Goal: Contribute content

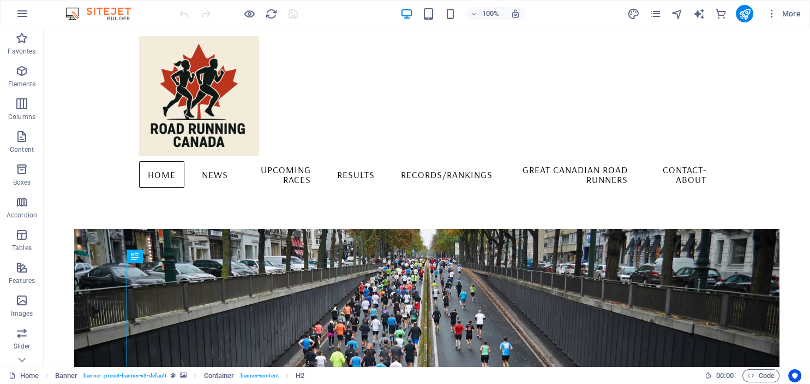
click at [646, 13] on div "More" at bounding box center [716, 13] width 178 height 17
click at [654, 12] on icon "pages" at bounding box center [655, 14] width 13 height 13
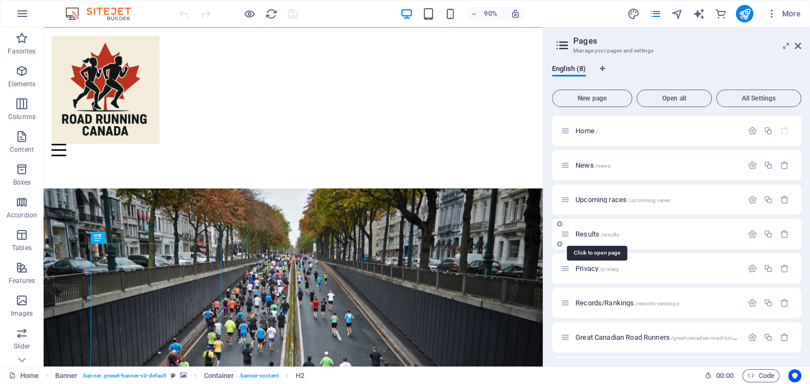
click at [597, 231] on span "Results /results" at bounding box center [598, 234] width 44 height 8
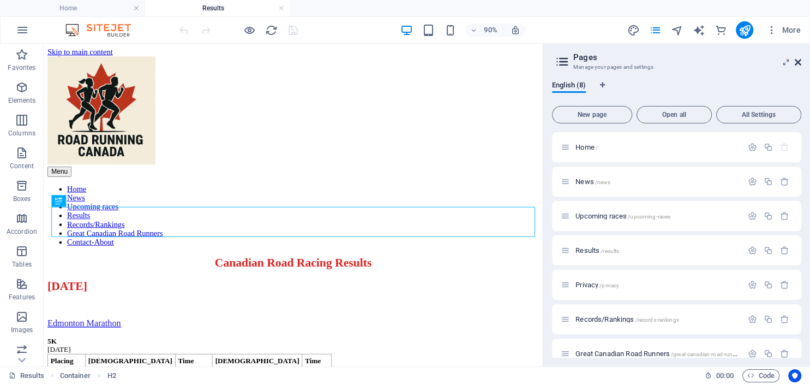
click at [798, 58] on icon at bounding box center [798, 62] width 7 height 9
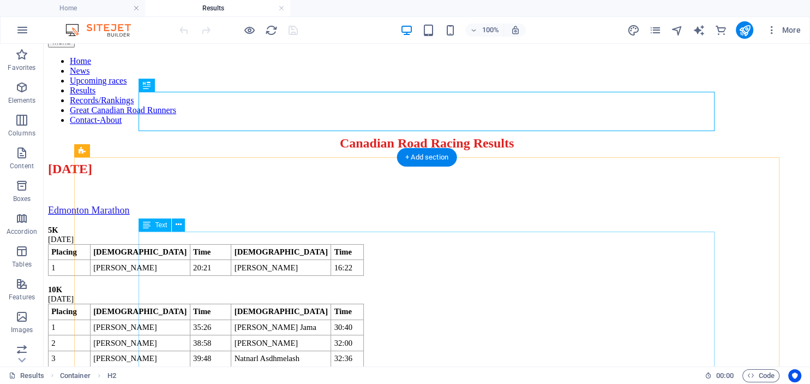
scroll to position [145, 0]
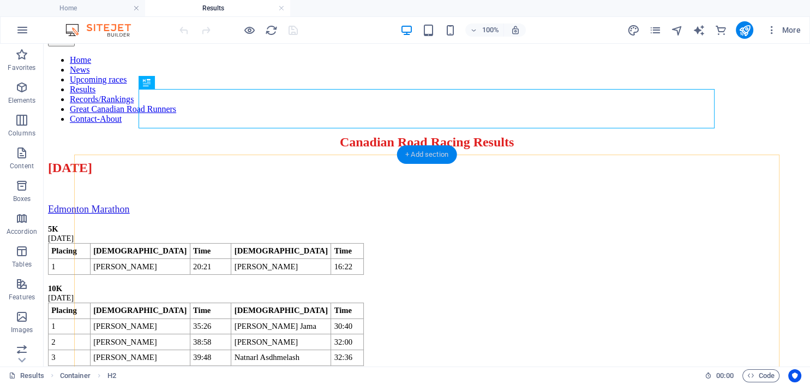
click at [428, 156] on div "+ Add section" at bounding box center [427, 154] width 61 height 19
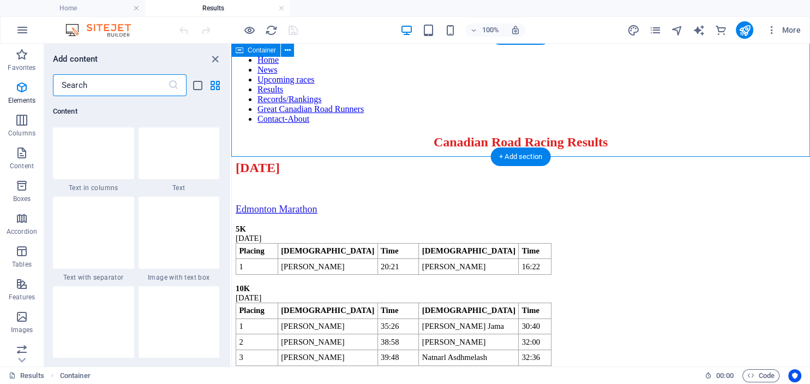
scroll to position [1950, 0]
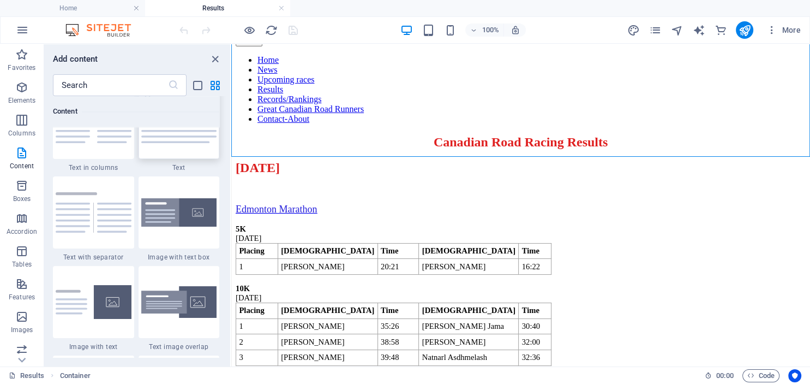
click at [181, 143] on img at bounding box center [179, 123] width 76 height 40
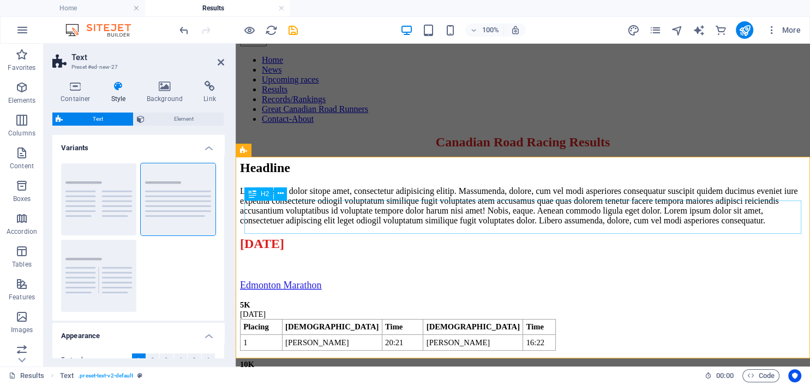
click at [335, 175] on div "Headline" at bounding box center [523, 167] width 566 height 15
click at [324, 175] on div "Headline" at bounding box center [523, 167] width 566 height 15
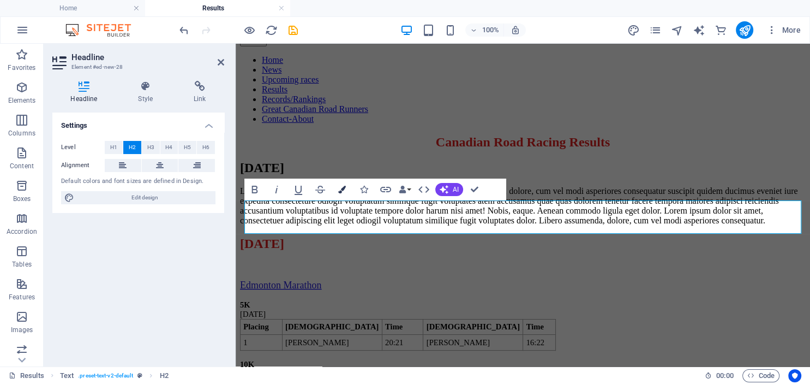
click at [343, 188] on icon "button" at bounding box center [342, 190] width 8 height 8
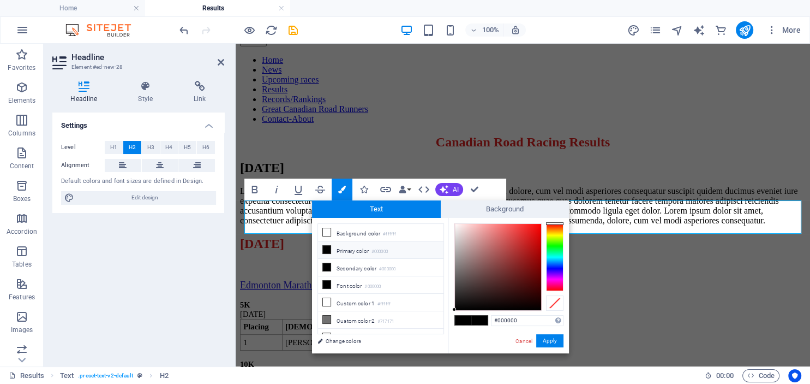
type input "#e11717"
click at [532, 233] on div at bounding box center [498, 267] width 86 height 86
click at [549, 340] on button "Apply" at bounding box center [549, 340] width 27 height 13
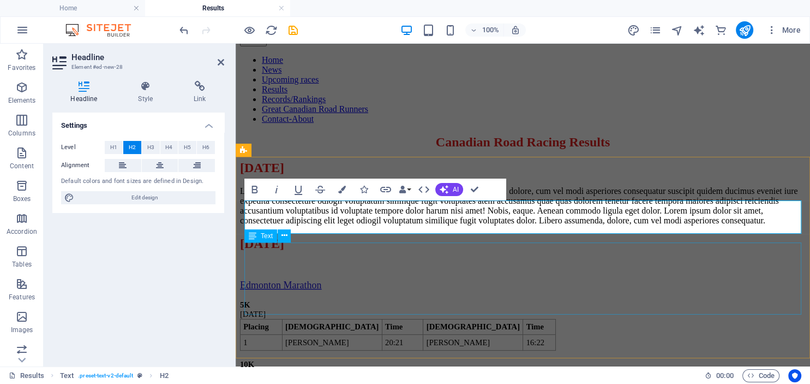
click at [423, 225] on div "Lorem ipsum dolor sitope amet, consectetur adipisicing elitip. Massumenda, dolo…" at bounding box center [523, 205] width 566 height 39
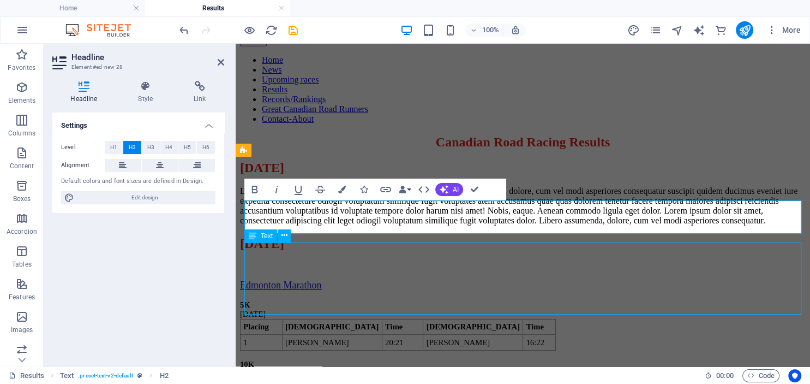
click at [423, 225] on div "Lorem ipsum dolor sitope amet, consectetur adipisicing elitip. Massumenda, dolo…" at bounding box center [523, 205] width 566 height 39
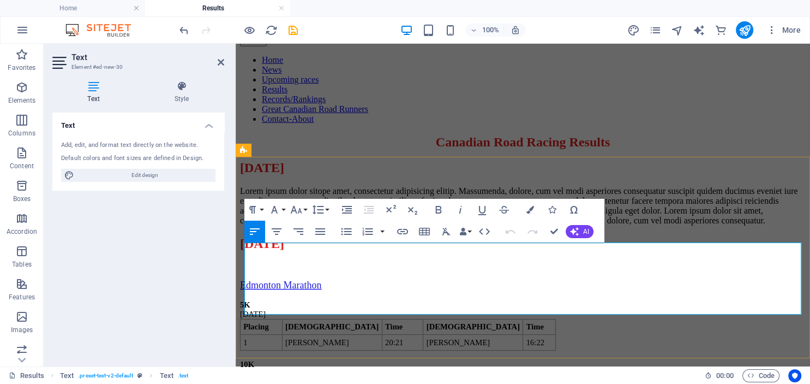
click at [404, 225] on p "Lorem ipsum dolor sitope amet, consectetur adipisicing elitip. Massumenda, dolo…" at bounding box center [523, 205] width 566 height 39
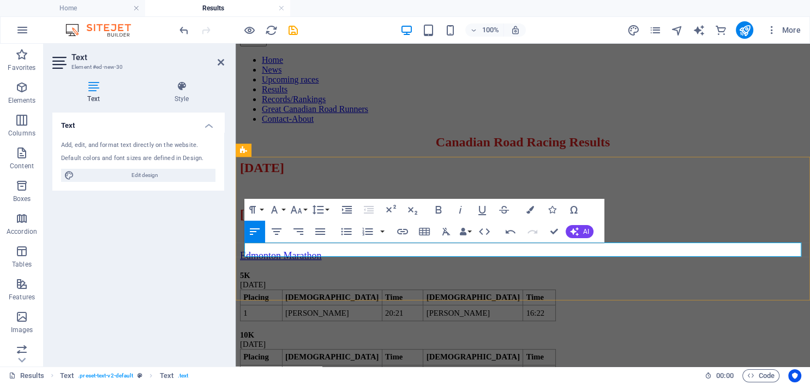
click at [302, 196] on p at bounding box center [523, 191] width 566 height 10
paste div
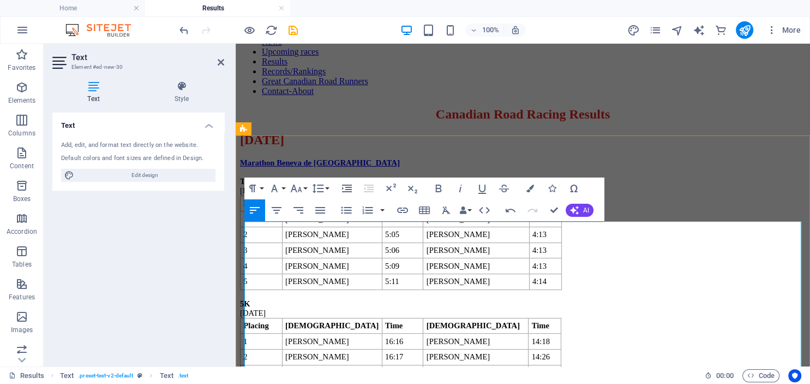
scroll to position [166, 0]
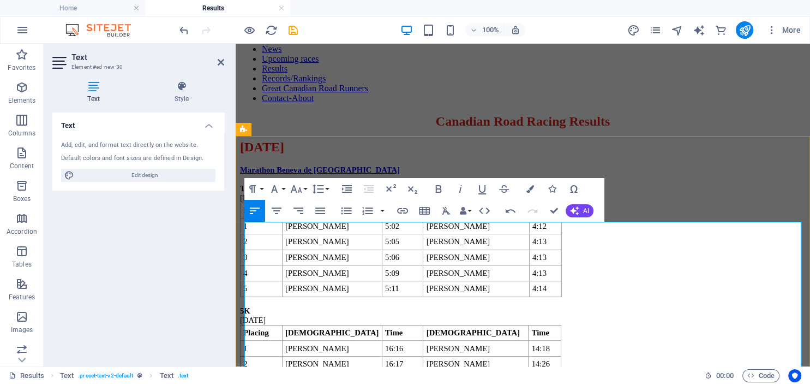
click at [317, 174] on span "Marathon Beneva de [GEOGRAPHIC_DATA]" at bounding box center [320, 169] width 160 height 9
click at [297, 198] on icon "button" at bounding box center [296, 201] width 8 height 8
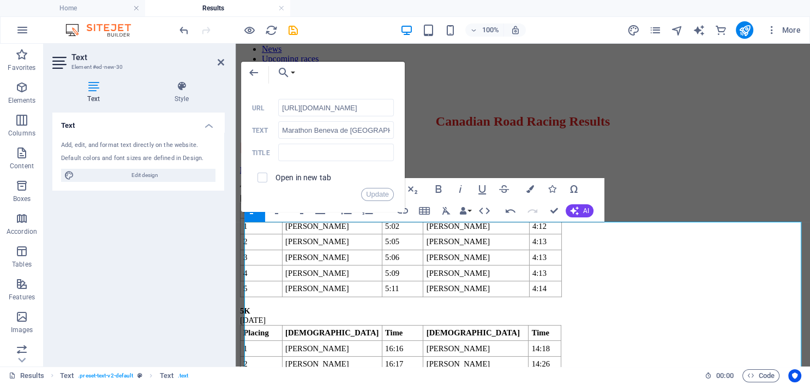
scroll to position [0, 78]
click at [263, 175] on input "checkbox" at bounding box center [261, 176] width 10 height 10
checkbox input "true"
click at [355, 175] on p "Marathon Beneva de [GEOGRAPHIC_DATA]" at bounding box center [523, 169] width 566 height 9
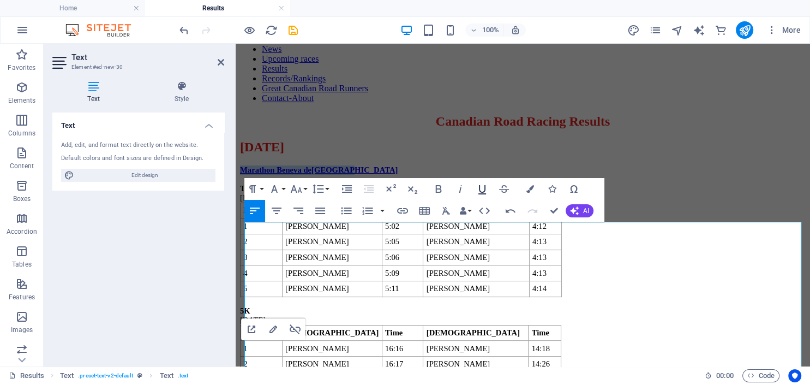
click at [485, 190] on icon "button" at bounding box center [483, 189] width 8 height 9
click at [532, 190] on icon "button" at bounding box center [531, 189] width 8 height 8
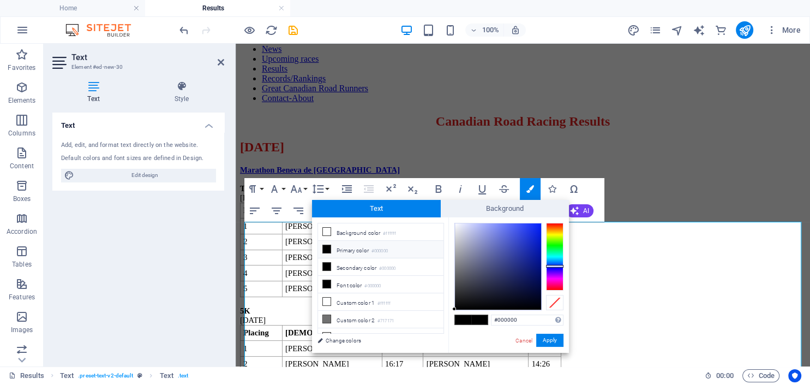
click at [551, 266] on div at bounding box center [554, 257] width 17 height 68
type input "#1b31db"
click at [530, 235] on div at bounding box center [498, 266] width 86 height 86
click at [548, 338] on button "Apply" at bounding box center [549, 339] width 27 height 13
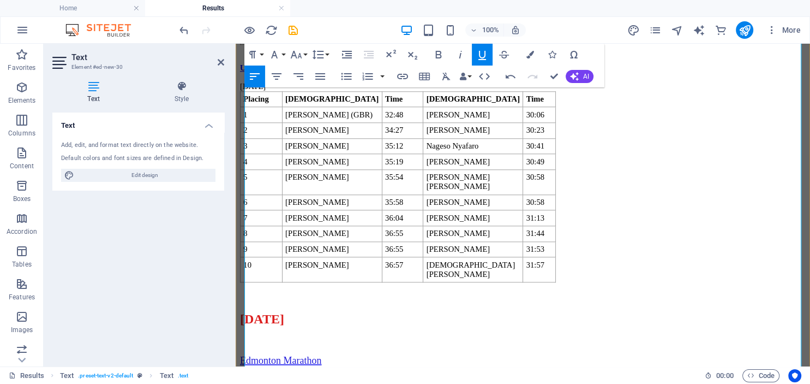
scroll to position [1135, 0]
click at [357, 71] on span "Under Armour Eastside 10K - [GEOGRAPHIC_DATA], [GEOGRAPHIC_DATA]" at bounding box center [380, 67] width 281 height 9
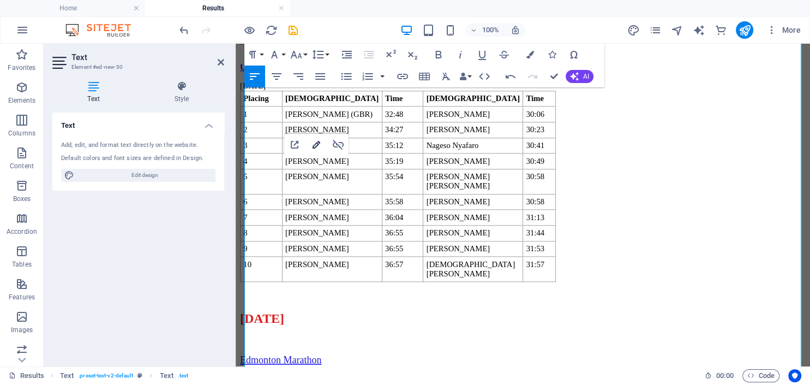
type input "[URL][DOMAIN_NAME]"
type input "Under Armour Eastside 10K - [GEOGRAPHIC_DATA], [GEOGRAPHIC_DATA]"
checkbox input "false"
click at [314, 142] on icon "button" at bounding box center [316, 144] width 13 height 13
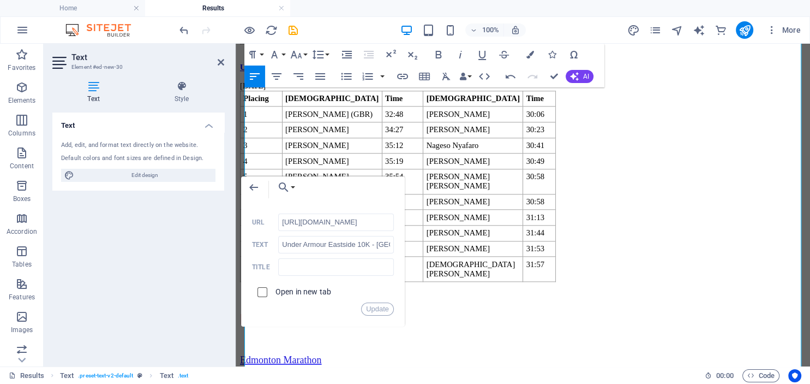
click at [265, 294] on input "checkbox" at bounding box center [261, 290] width 10 height 10
checkbox input "true"
click at [376, 303] on button "Update" at bounding box center [377, 308] width 33 height 13
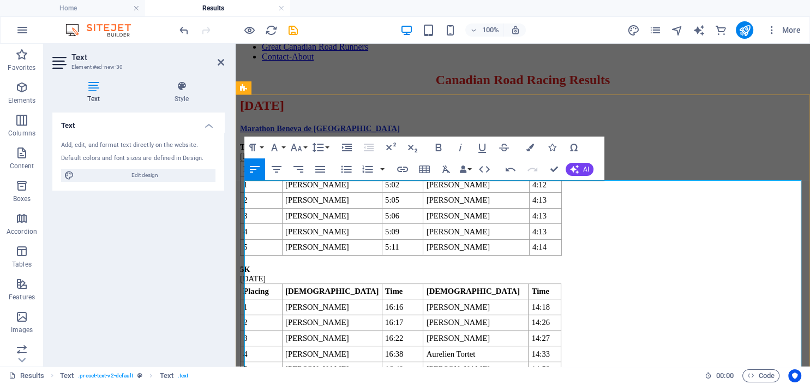
scroll to position [207, 0]
click at [325, 133] on span "Marathon Beneva de [GEOGRAPHIC_DATA]" at bounding box center [320, 128] width 160 height 9
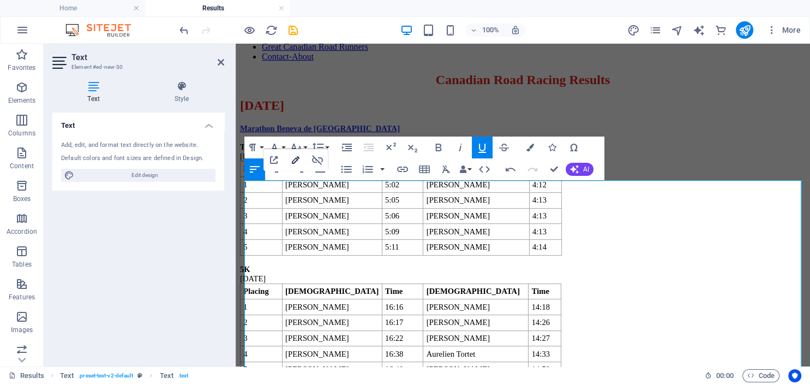
type input "[URL][DOMAIN_NAME]"
type input "Marathon Beneva de [GEOGRAPHIC_DATA]"
checkbox input "false"
click at [295, 159] on icon "button" at bounding box center [295, 159] width 13 height 13
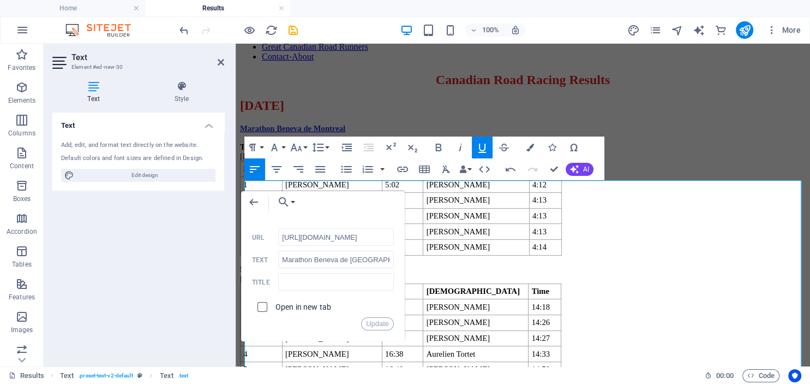
click at [265, 308] on input "checkbox" at bounding box center [261, 305] width 10 height 10
checkbox input "true"
click at [380, 321] on button "Update" at bounding box center [377, 323] width 33 height 13
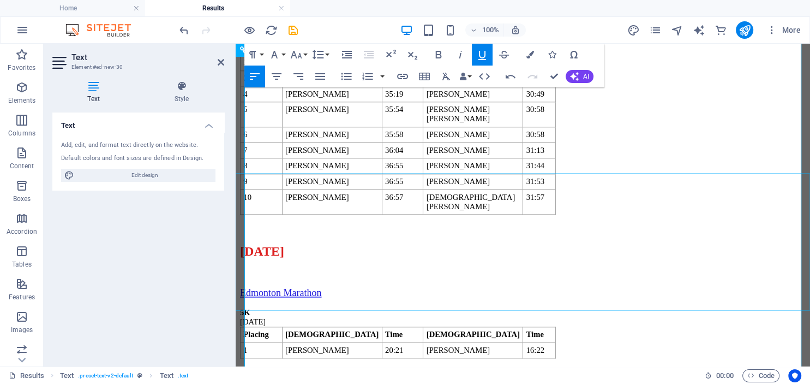
scroll to position [1071, 0]
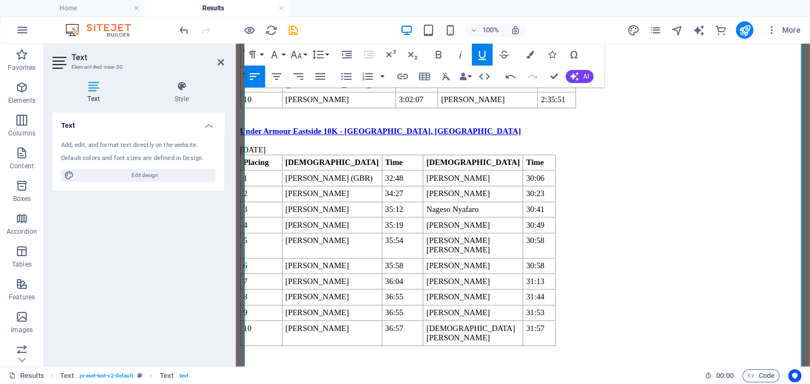
click at [403, 136] on p "Under Armour Eastside 10K - [GEOGRAPHIC_DATA], [GEOGRAPHIC_DATA]" at bounding box center [523, 131] width 566 height 9
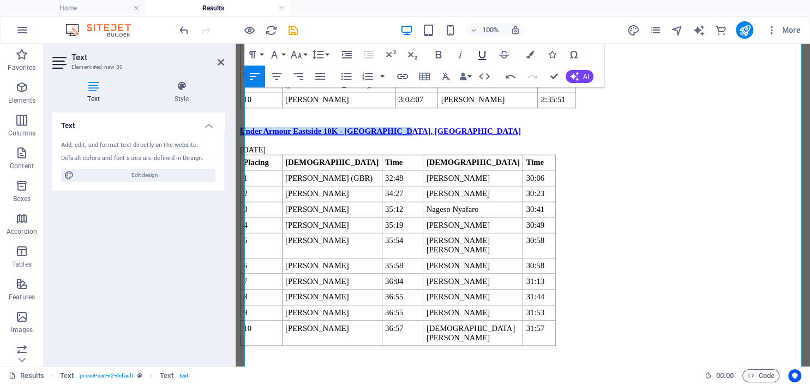
click at [480, 58] on icon "button" at bounding box center [482, 54] width 13 height 13
click at [534, 53] on icon "button" at bounding box center [531, 55] width 8 height 8
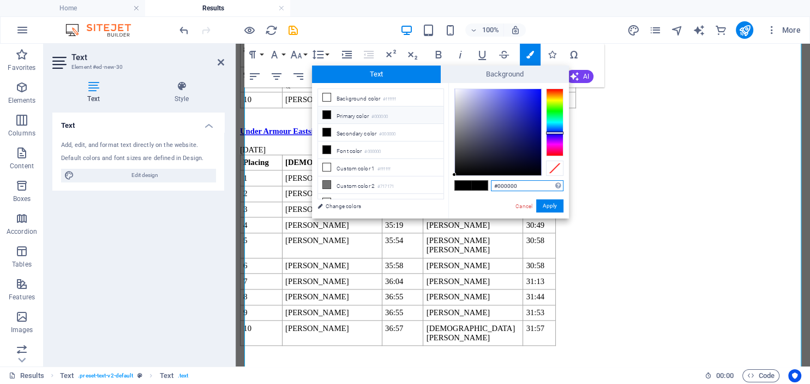
click at [554, 133] on div at bounding box center [554, 122] width 17 height 68
type input "#2025cb"
click at [527, 106] on div at bounding box center [498, 132] width 86 height 86
click at [550, 206] on button "Apply" at bounding box center [549, 205] width 27 height 13
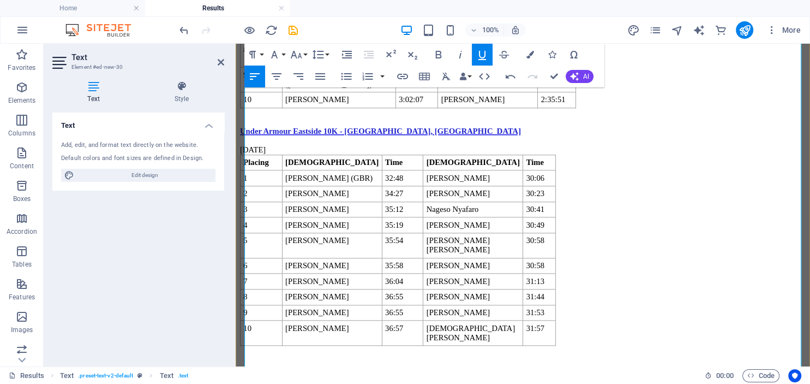
click at [605, 274] on div "Placing [DEMOGRAPHIC_DATA] Time [DEMOGRAPHIC_DATA] Time 1 [PERSON_NAME] (GBR) 3…" at bounding box center [523, 249] width 566 height 191
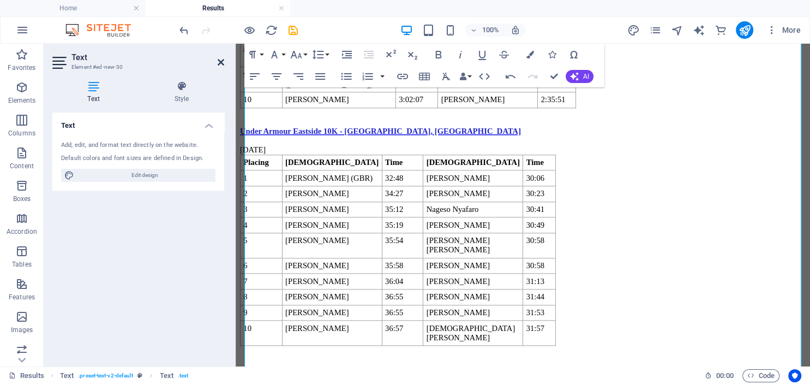
click at [219, 59] on icon at bounding box center [221, 62] width 7 height 9
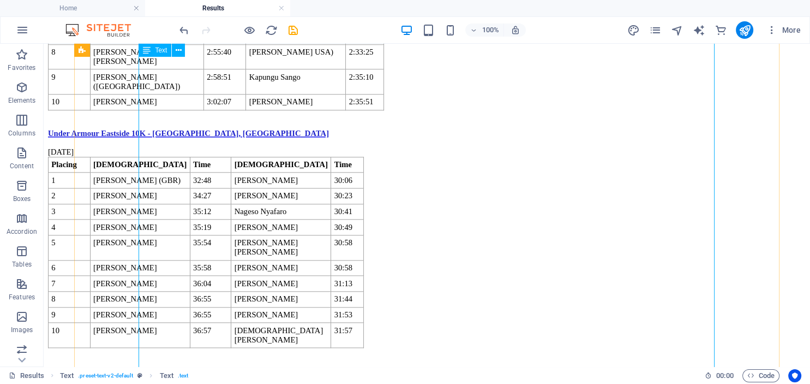
scroll to position [1068, 0]
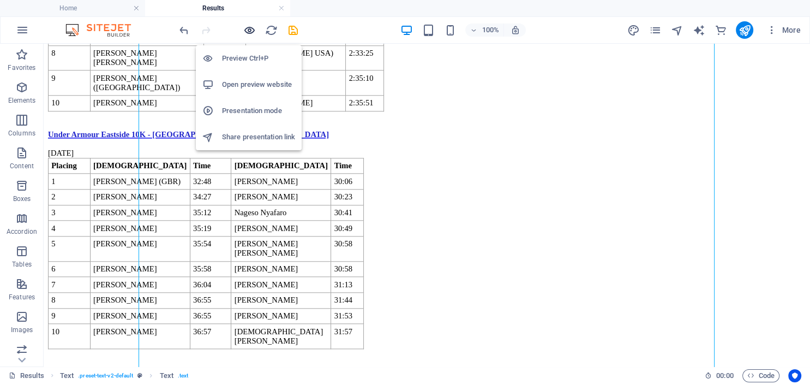
click at [249, 28] on icon "button" at bounding box center [249, 30] width 13 height 13
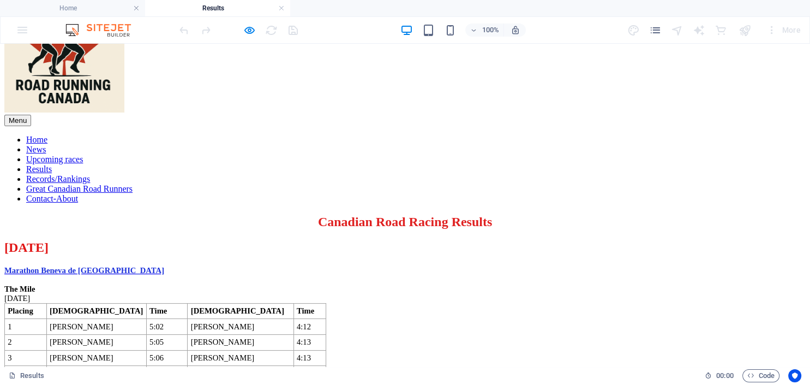
scroll to position [0, 0]
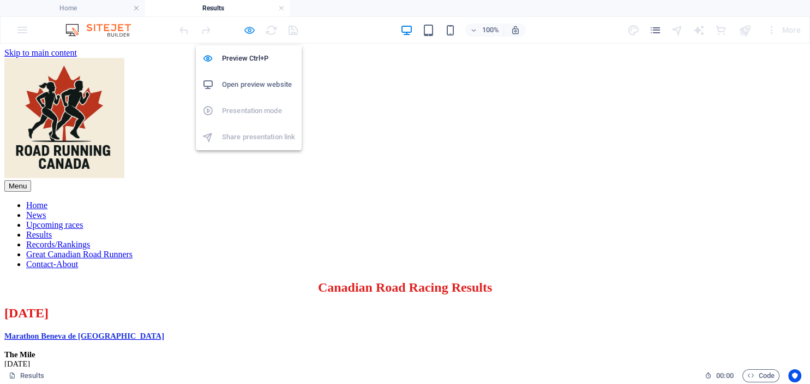
click at [249, 29] on icon "button" at bounding box center [249, 30] width 13 height 13
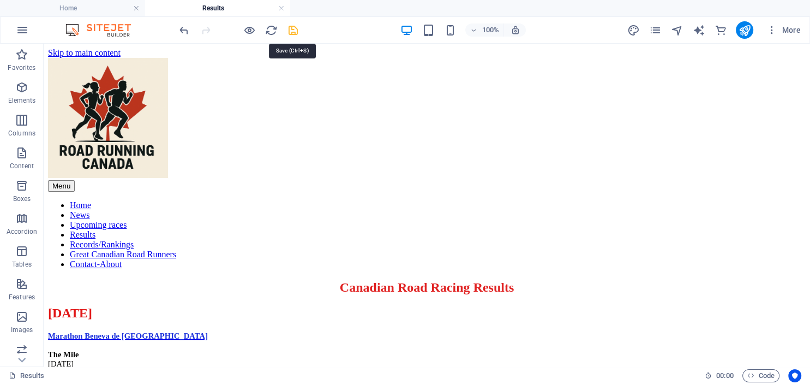
click at [294, 31] on icon "save" at bounding box center [293, 30] width 13 height 13
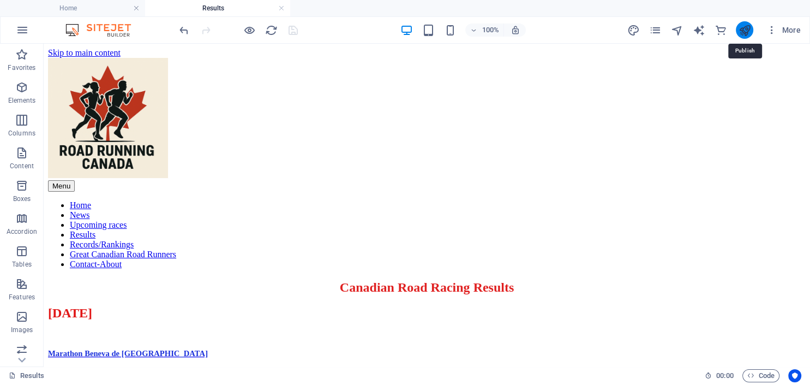
click at [746, 34] on icon "publish" at bounding box center [744, 30] width 13 height 13
